Goal: Transaction & Acquisition: Book appointment/travel/reservation

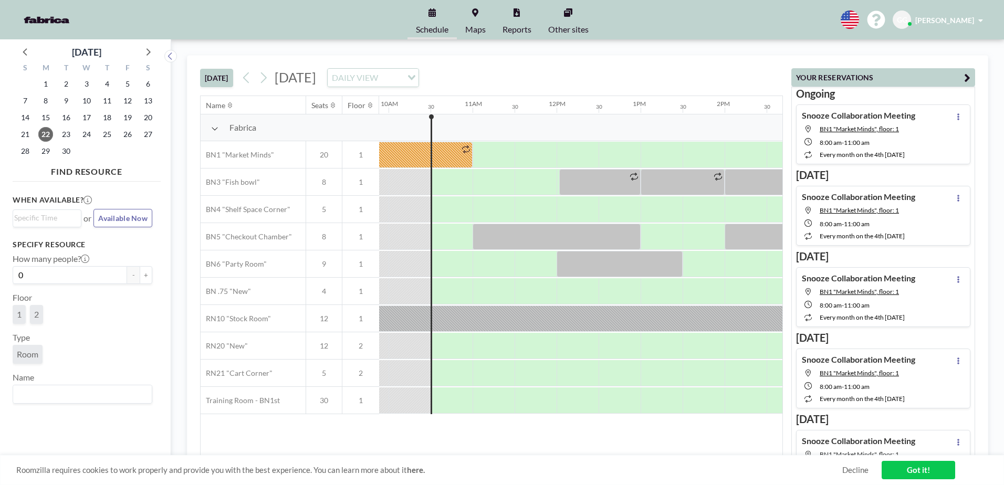
scroll to position [0, 840]
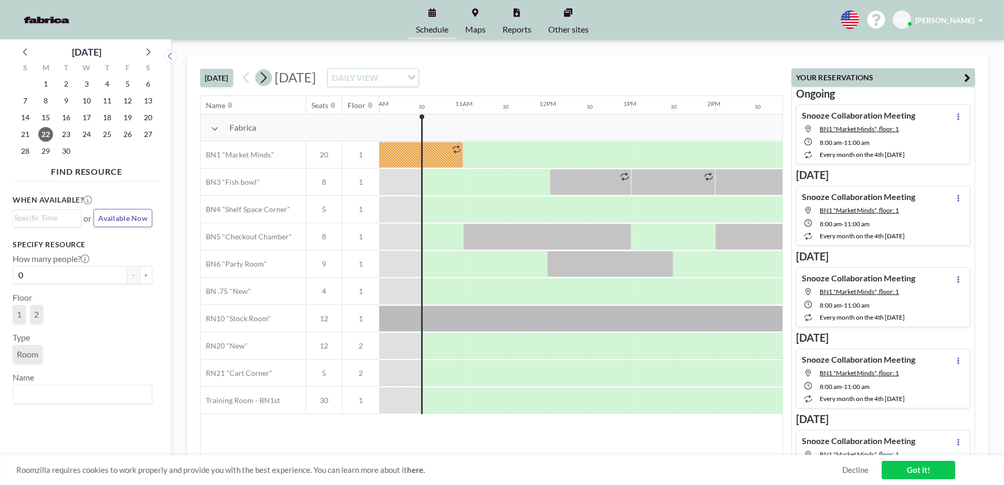
click at [265, 75] on icon at bounding box center [264, 77] width 6 height 11
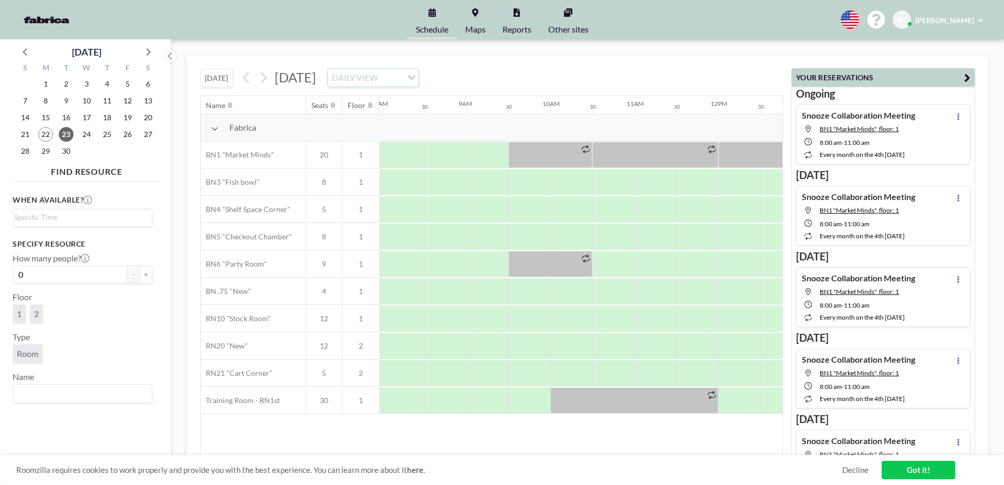
scroll to position [0, 672]
click at [143, 54] on icon at bounding box center [148, 52] width 14 height 14
click at [88, 88] on span "1" at bounding box center [86, 84] width 15 height 15
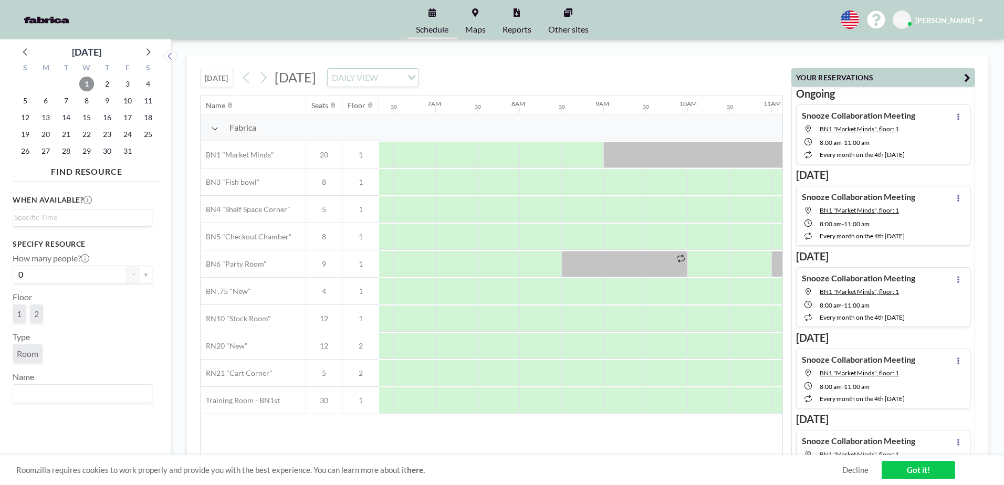
scroll to position [0, 526]
click at [464, 184] on div at bounding box center [463, 182] width 42 height 26
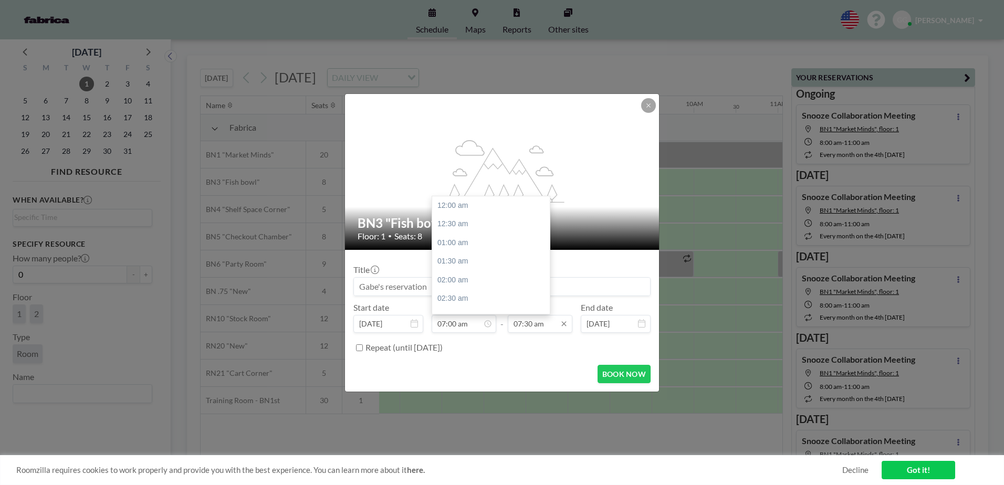
scroll to position [261, 0]
click at [547, 328] on input "07:30 am" at bounding box center [540, 324] width 65 height 18
click at [487, 292] on div "05:00 pm" at bounding box center [515, 298] width 123 height 19
type input "05:00 pm"
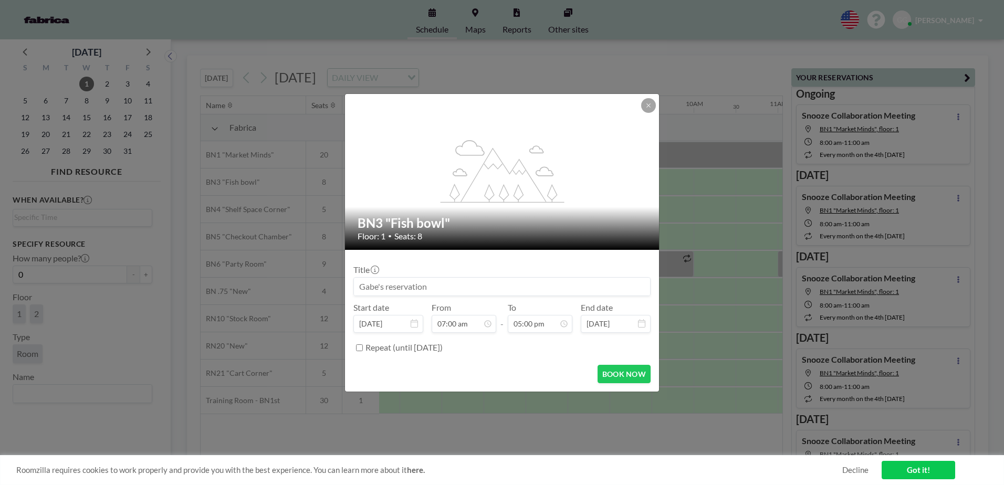
click at [459, 286] on input at bounding box center [502, 287] width 296 height 18
type input "New Snoozer Orientation"
click at [630, 375] on button "BOOK NOW" at bounding box center [623, 374] width 53 height 18
